Goal: Task Accomplishment & Management: Manage account settings

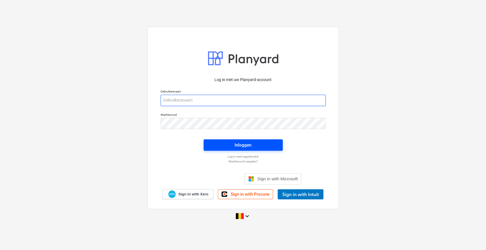
type input "[PERSON_NAME][EMAIL_ADDRESS][DOMAIN_NAME]"
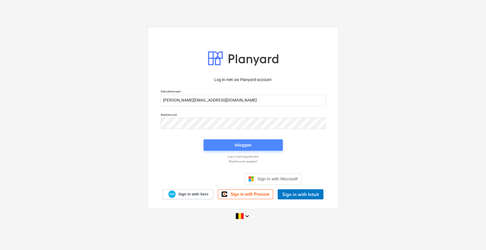
click at [244, 143] on div "Inloggen" at bounding box center [243, 145] width 17 height 7
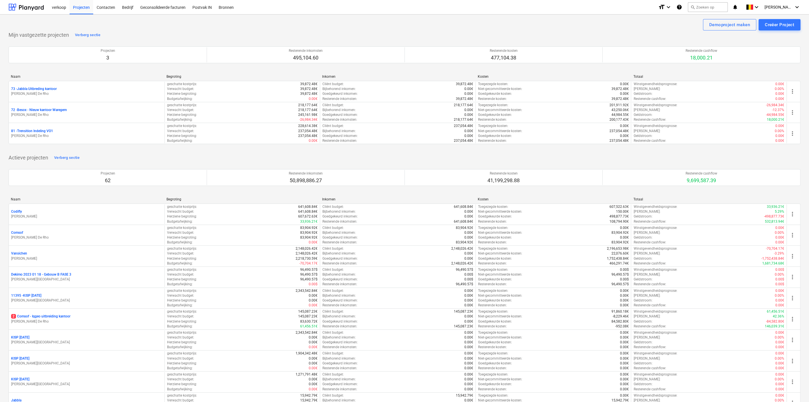
click at [49, 115] on p "[PERSON_NAME] De Rho" at bounding box center [86, 115] width 151 height 5
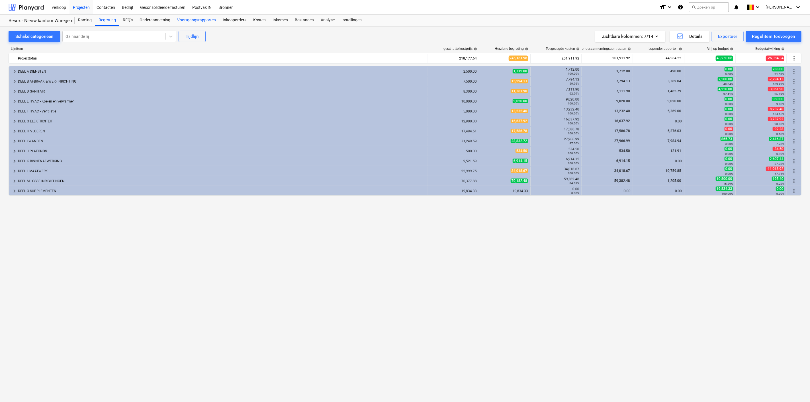
click at [198, 20] on div "Voortgangsrapporten" at bounding box center [197, 20] width 46 height 11
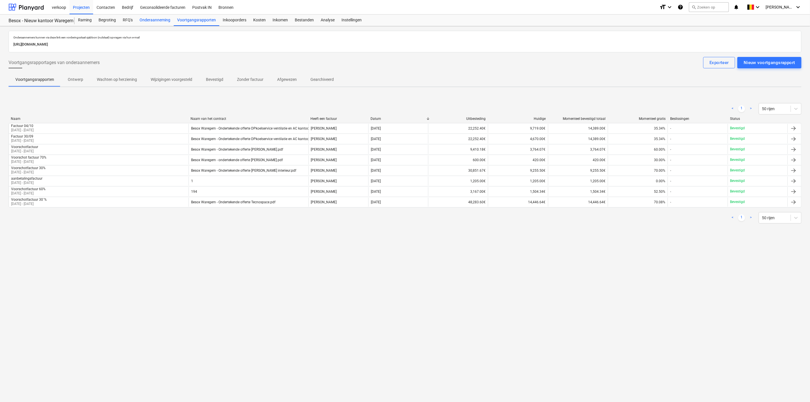
click at [150, 21] on div "Onderaanneming" at bounding box center [155, 20] width 38 height 11
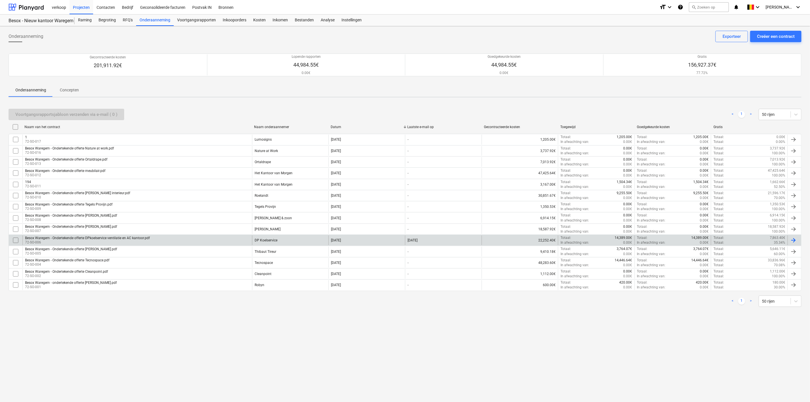
click at [16, 241] on input "checkbox" at bounding box center [15, 240] width 9 height 9
click at [486, 242] on div at bounding box center [793, 240] width 7 height 7
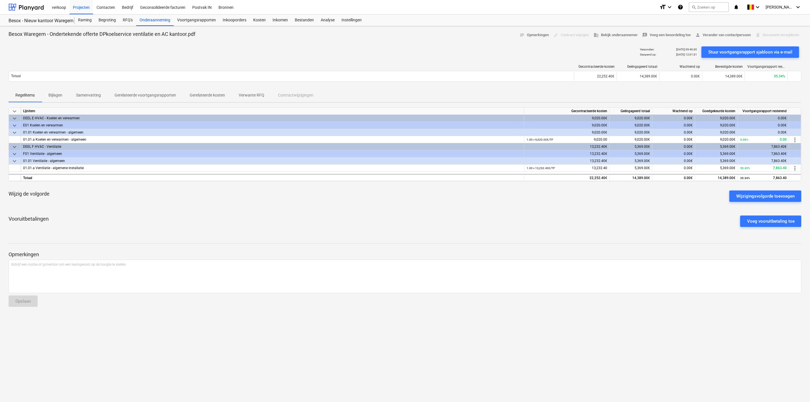
click at [152, 96] on p "Gerelateerde voortgangsrapporten" at bounding box center [146, 95] width 62 height 6
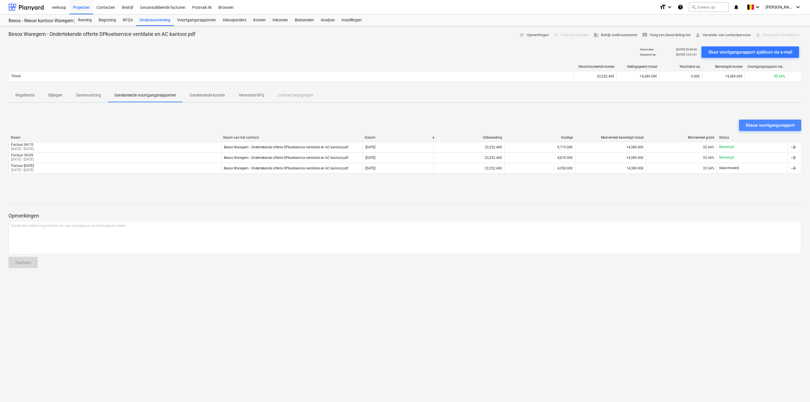
click at [486, 129] on button "Nieuw voortgangsrapport" at bounding box center [770, 125] width 62 height 11
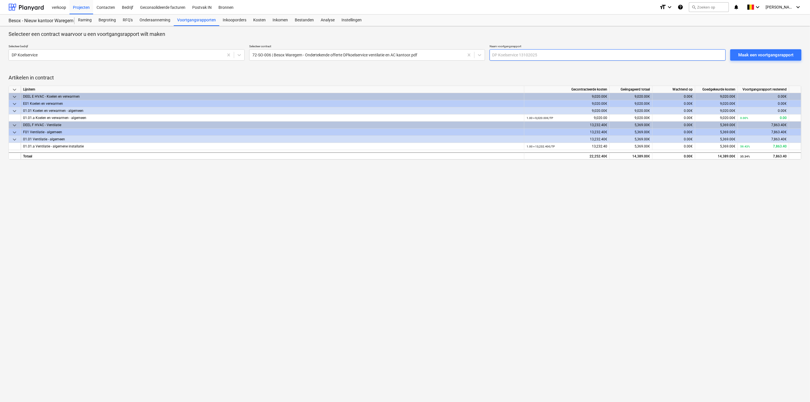
click at [486, 54] on input "text" at bounding box center [608, 54] width 236 height 11
type input "Factuur hoogtewerker"
click at [486, 54] on div "Maak een voortgangsrapport" at bounding box center [766, 54] width 55 height 7
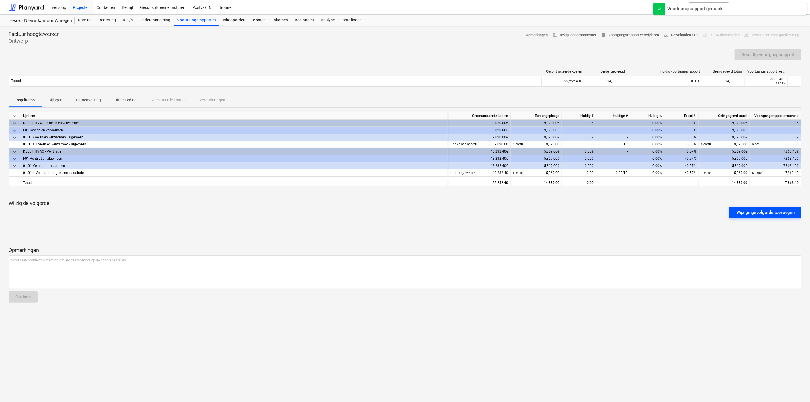
click at [486, 215] on div "Wijzigingsvolgorde toevoegen" at bounding box center [766, 212] width 58 height 7
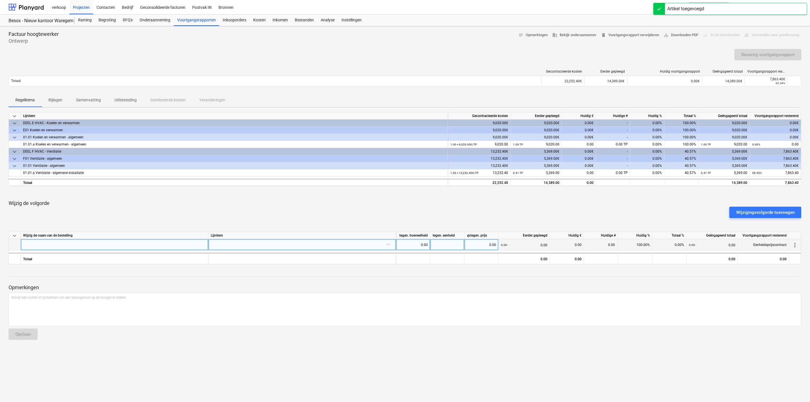
click at [95, 244] on div at bounding box center [115, 244] width 188 height 11
type input "Huur hoogtewerker"
click at [388, 244] on div at bounding box center [302, 244] width 183 height 10
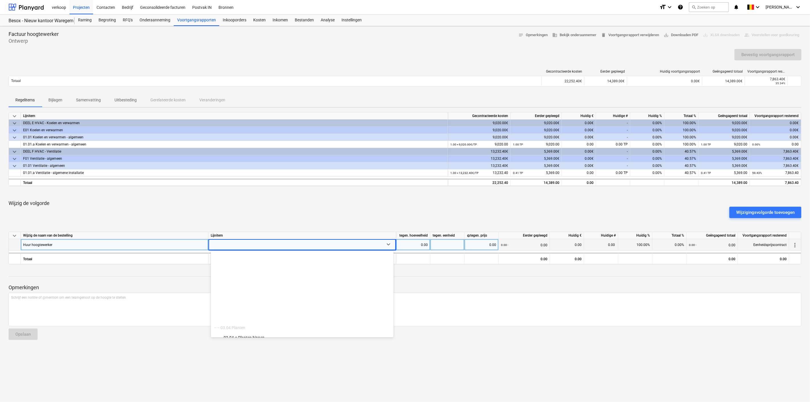
scroll to position [1889, 0]
click at [243, 250] on div "-- -- -- 03.01.a Meerwerken" at bounding box center [302, 332] width 183 height 9
click at [417, 245] on div "0.00" at bounding box center [413, 244] width 29 height 11
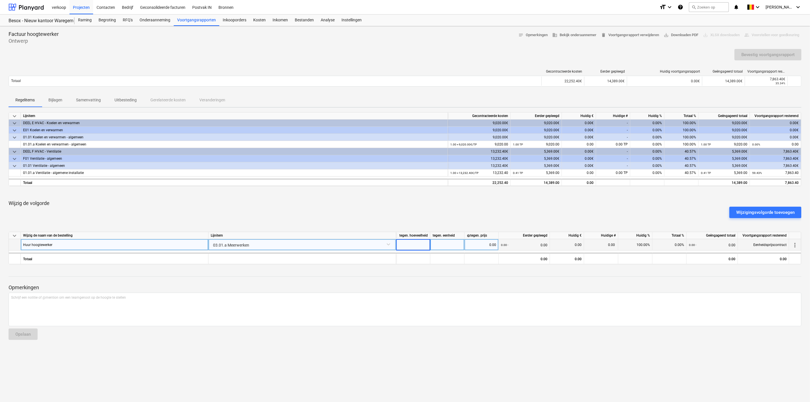
type input "1"
click at [445, 243] on div at bounding box center [448, 244] width 34 height 11
type input "TP"
click at [483, 244] on div "0.00" at bounding box center [481, 244] width 29 height 11
type input "654.61"
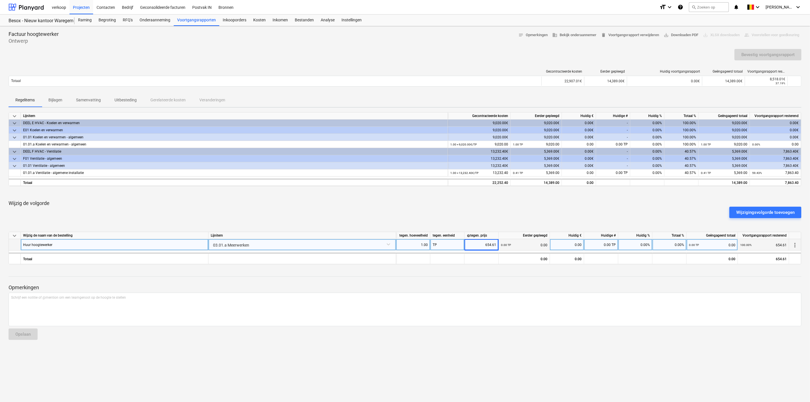
click at [486, 244] on div "0.00 TP 0.00" at bounding box center [524, 245] width 46 height 12
click at [486, 243] on div "0.00 TP 0.00" at bounding box center [524, 245] width 46 height 12
click at [486, 246] on div "0.00%" at bounding box center [636, 244] width 34 height 11
type input "100"
click at [486, 54] on div "Bevestig voortgangsrapport" at bounding box center [768, 54] width 53 height 7
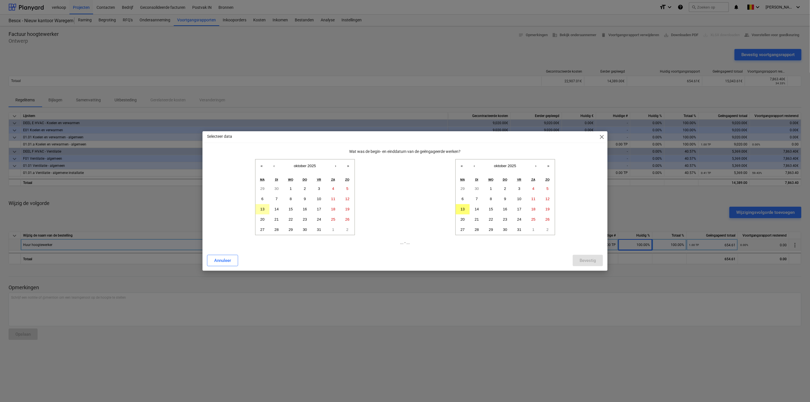
click at [261, 209] on abbr "13" at bounding box center [262, 209] width 4 height 4
drag, startPoint x: 461, startPoint y: 207, endPoint x: 465, endPoint y: 211, distance: 5.6
click at [461, 207] on abbr "13" at bounding box center [463, 209] width 4 height 4
click at [486, 250] on div "Bevestig" at bounding box center [588, 260] width 17 height 7
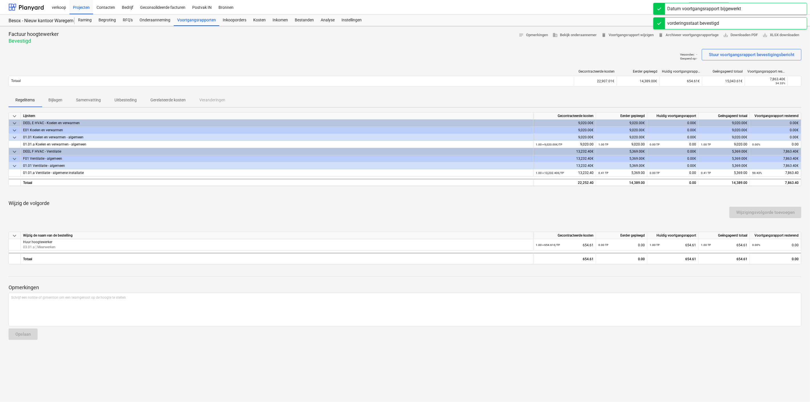
click at [175, 98] on p "Gerelateerde kosten" at bounding box center [167, 100] width 35 height 6
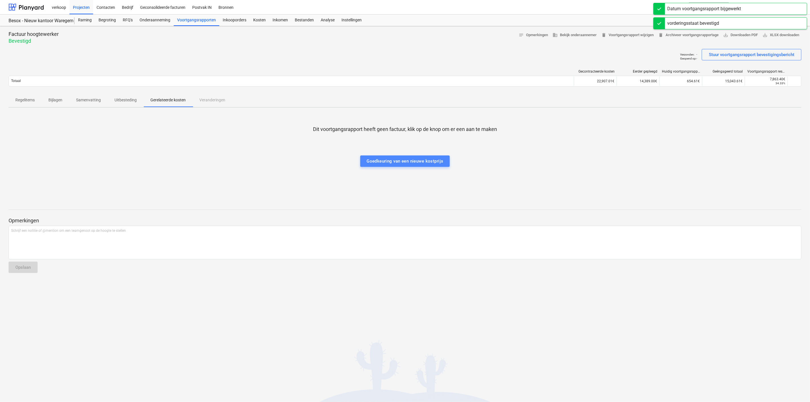
click at [418, 163] on div "Goedkeuring van een nieuwe kostprijs" at bounding box center [405, 161] width 77 height 7
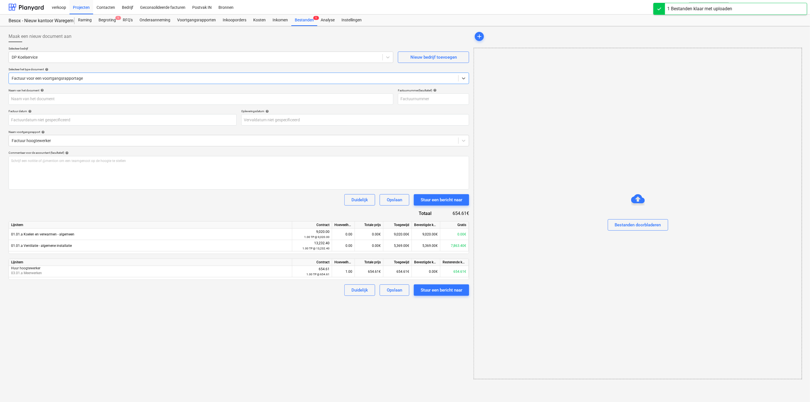
type input "Factuur 263000439.pdf"
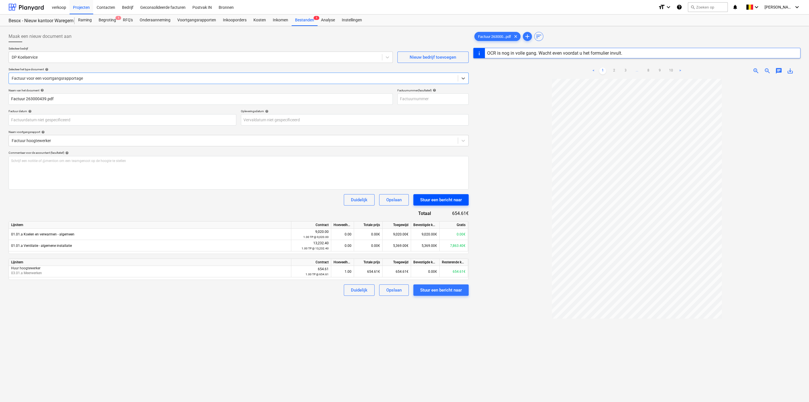
click at [439, 201] on div "Stuur een bericht naar" at bounding box center [441, 199] width 42 height 7
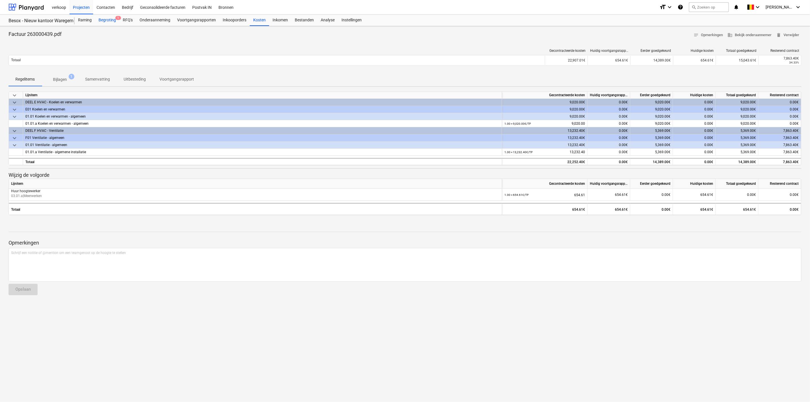
click at [107, 20] on div "Begroting 1" at bounding box center [107, 20] width 24 height 11
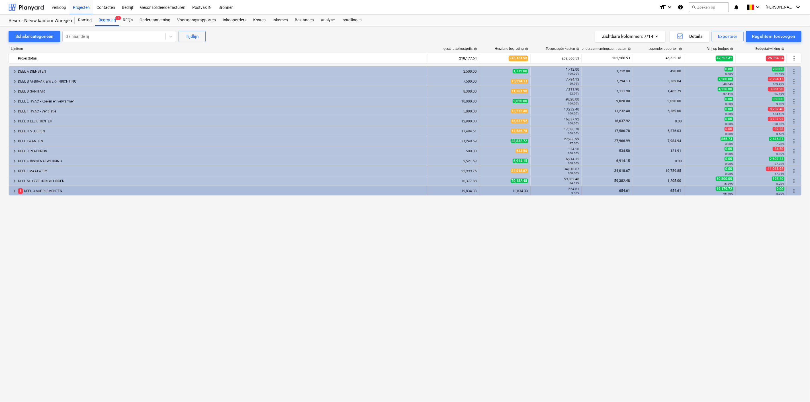
click at [16, 189] on span "keyboard_arrow_right" at bounding box center [14, 191] width 7 height 7
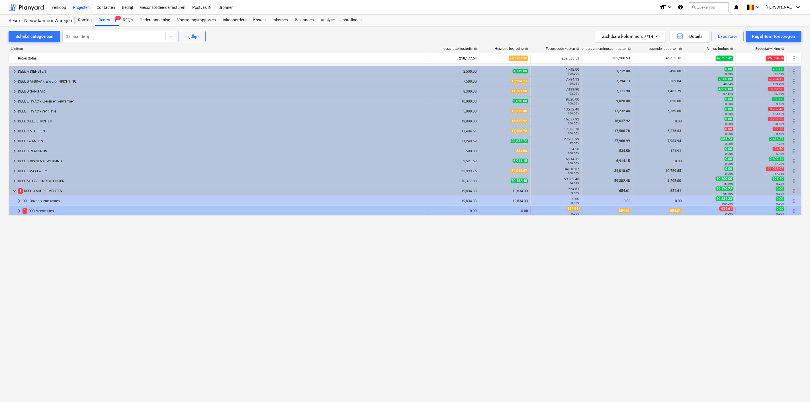
click at [20, 210] on span "keyboard_arrow_right" at bounding box center [19, 211] width 7 height 7
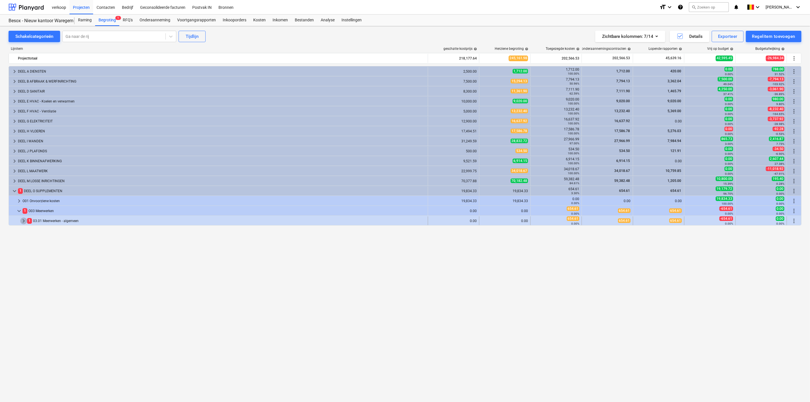
click at [22, 219] on span "keyboard_arrow_right" at bounding box center [23, 221] width 7 height 7
click at [18, 201] on span "keyboard_arrow_right" at bounding box center [19, 201] width 7 height 7
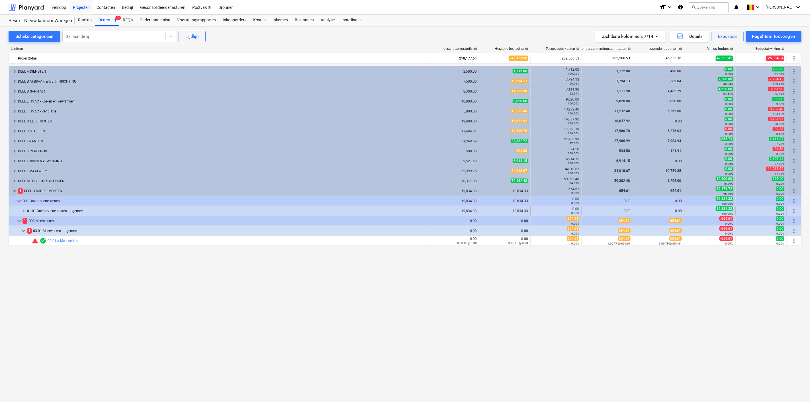
click at [23, 209] on span "keyboard_arrow_right" at bounding box center [23, 211] width 7 height 7
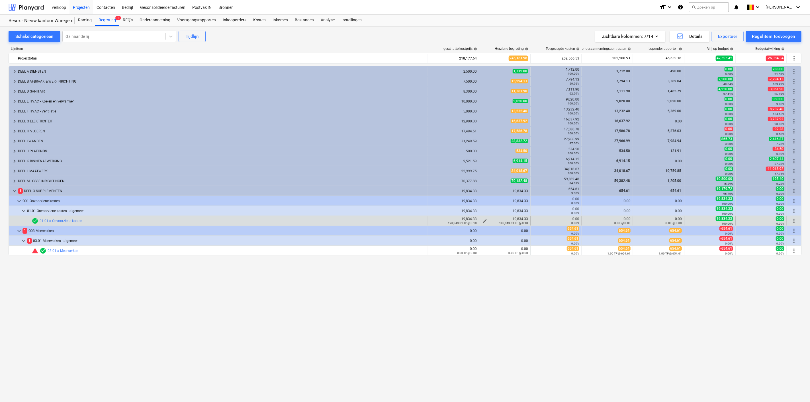
click at [486, 222] on small "198,343.31 TP @ 0.10" at bounding box center [513, 223] width 29 height 3
click at [484, 219] on span "edit" at bounding box center [485, 221] width 5 height 5
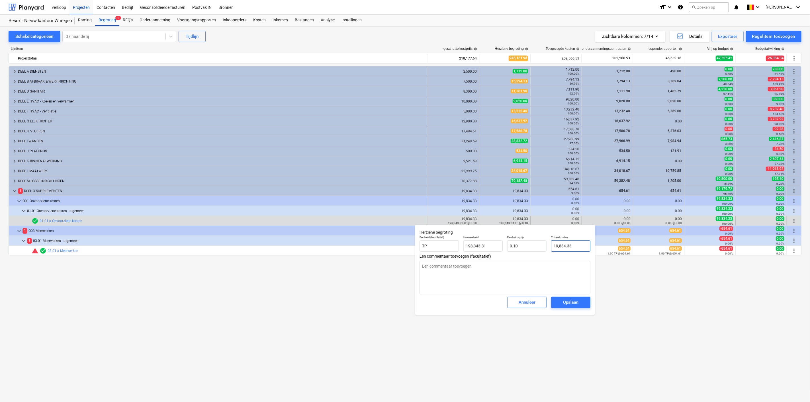
type input "19834.331"
click at [486, 247] on input "19834.331" at bounding box center [570, 245] width 39 height 11
type input "198343.31"
type input "19,834.33"
type textarea "x"
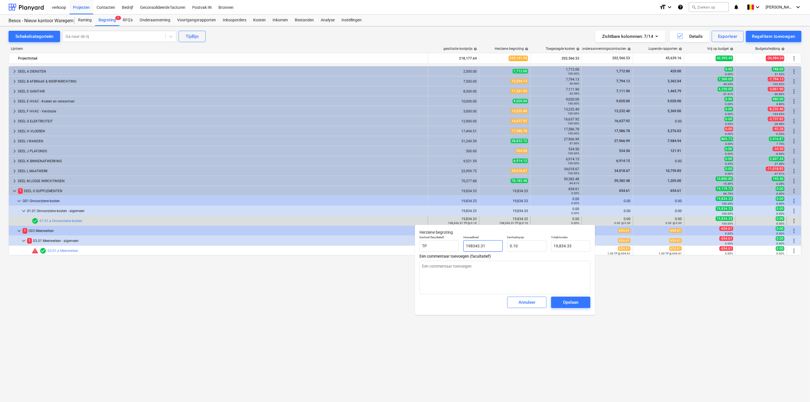
drag, startPoint x: 497, startPoint y: 246, endPoint x: 429, endPoint y: 239, distance: 68.7
click at [429, 239] on div "Eenheid (facultatief) TP Hoeveelheid 198343.31 Eenheidsprijs 0.10 Totale kosten…" at bounding box center [505, 243] width 176 height 21
type input "1"
type textarea "x"
type input "0.10"
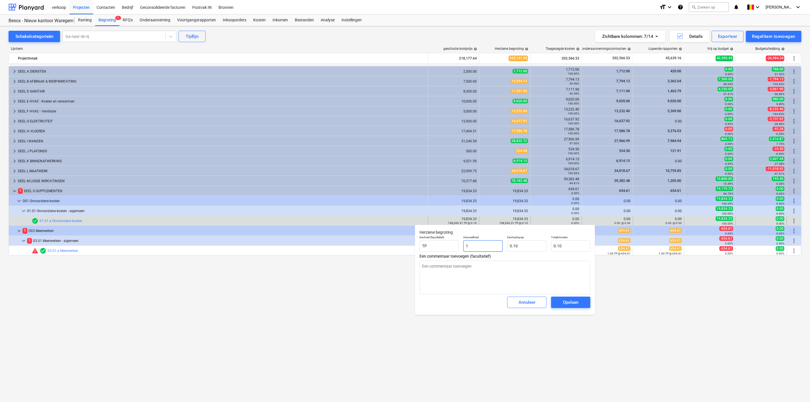
type input "19"
type textarea "x"
type input "1.90"
type input "197"
type textarea "x"
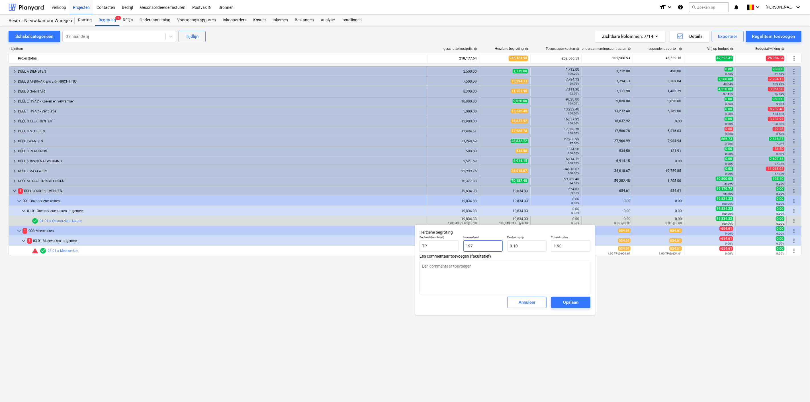
type input "19.70"
type input "1976"
type textarea "x"
type input "197.60"
type input "19768"
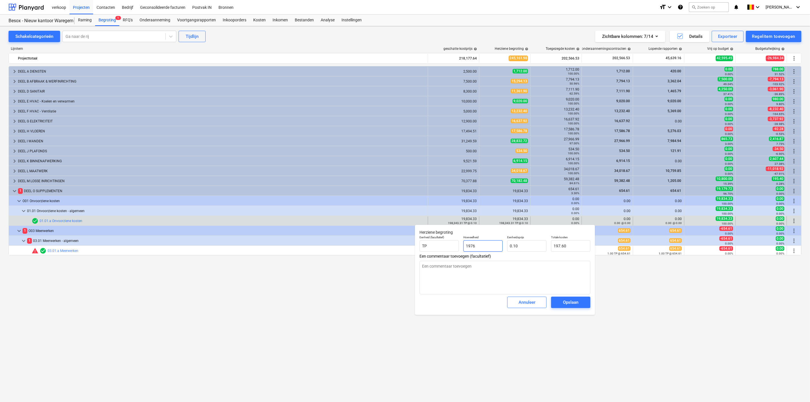
type textarea "x"
type input "1,976.80"
type input "197688"
type textarea "x"
type input "19,768.80"
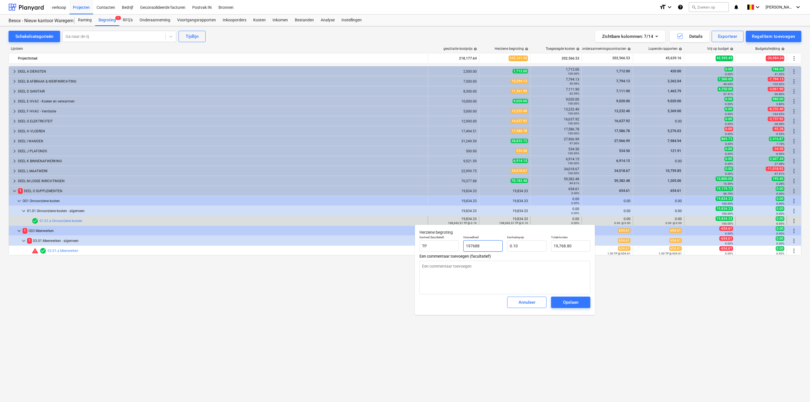
type input "197688."
type textarea "x"
type input "197688.7"
type textarea "x"
type input "19,768.87"
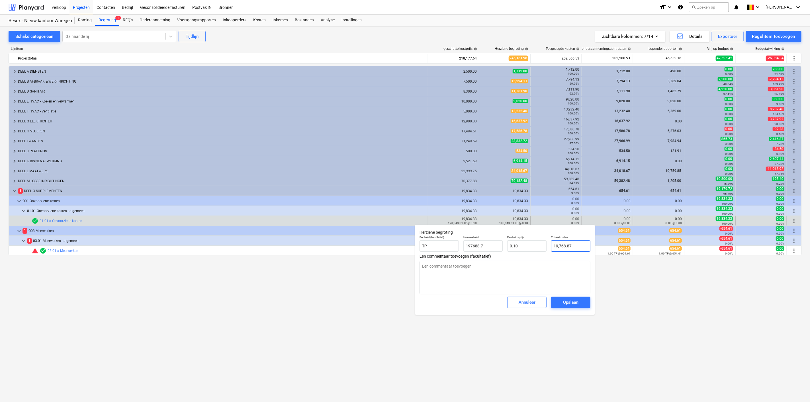
type input "197,688.70"
type input "19768.87"
type textarea "x"
click at [486, 244] on input "19768.87" at bounding box center [570, 245] width 39 height 11
type input "19,768.87"
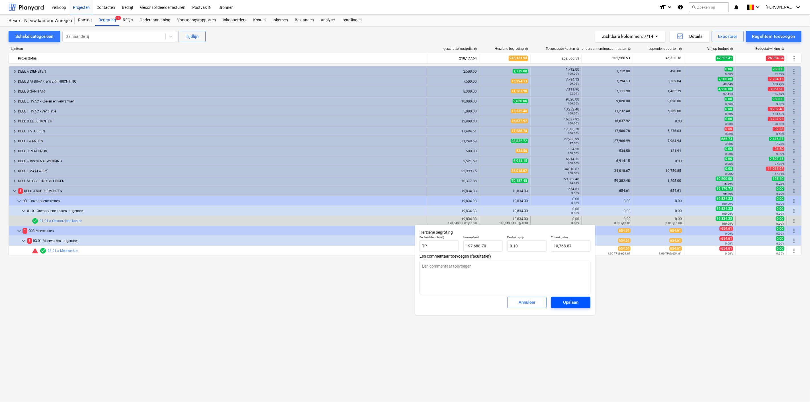
click at [486, 250] on div "Opslaan" at bounding box center [570, 302] width 15 height 7
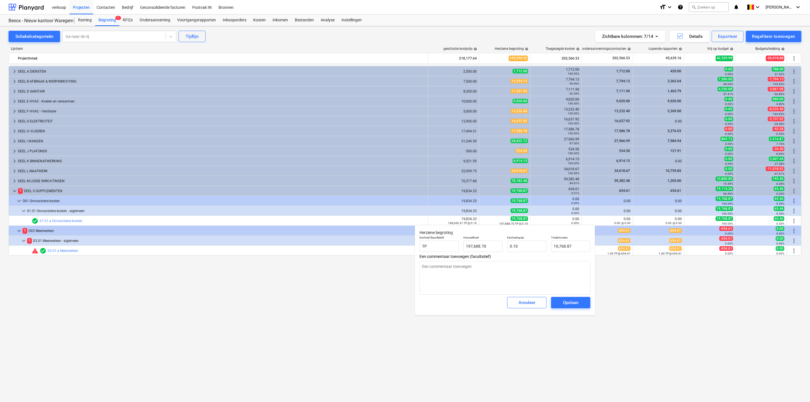
type textarea "x"
